Goal: Check status: Check status

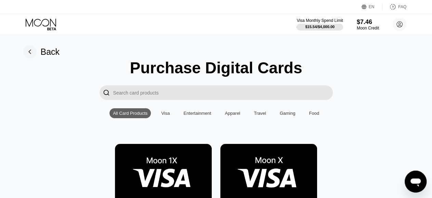
click at [46, 22] on icon at bounding box center [42, 24] width 32 height 12
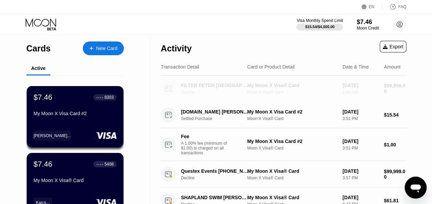
click at [356, 88] on div "[DATE]" at bounding box center [361, 85] width 36 height 5
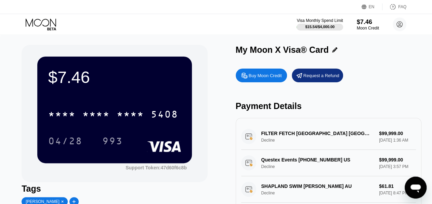
click at [31, 21] on icon at bounding box center [42, 24] width 32 height 12
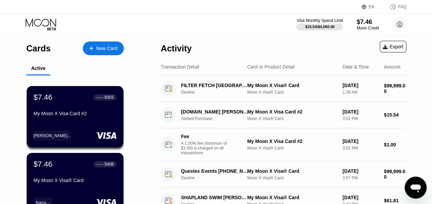
click at [181, 69] on div "Transaction Detail" at bounding box center [180, 66] width 38 height 5
click at [181, 68] on div "Transaction Detail" at bounding box center [180, 66] width 38 height 5
click at [58, 105] on div "$7.46 ● ● ● ● 8303 My Moon X Visa Card #2" at bounding box center [75, 105] width 84 height 26
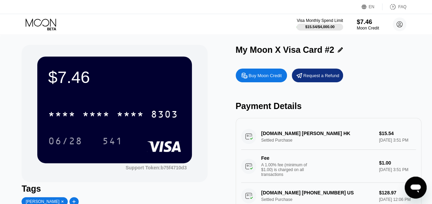
scroll to position [36, 0]
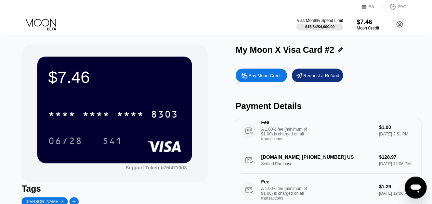
click at [0, 33] on div "Visa Monthly Spend Limit $15.54 / $4,000.00 $7.46 Moon Credit [EMAIL_ADDRESS][D…" at bounding box center [216, 24] width 432 height 21
